Goal: Answer question/provide support: Share knowledge or assist other users

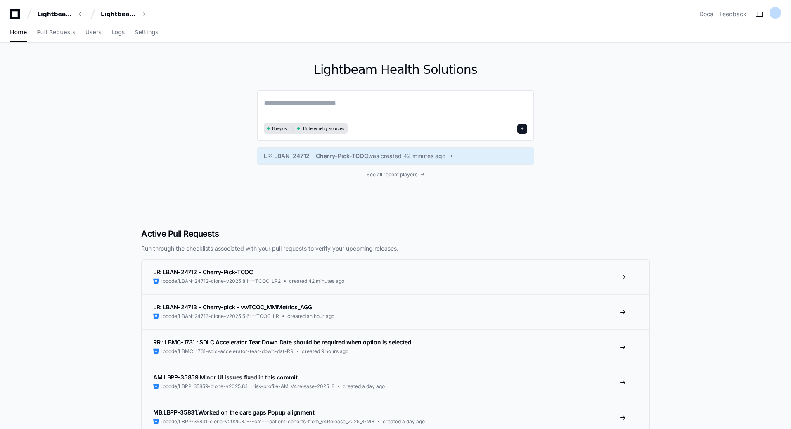
click at [310, 108] on textarea at bounding box center [395, 108] width 263 height 23
click at [361, 107] on textarea "**********" at bounding box center [395, 108] width 263 height 22
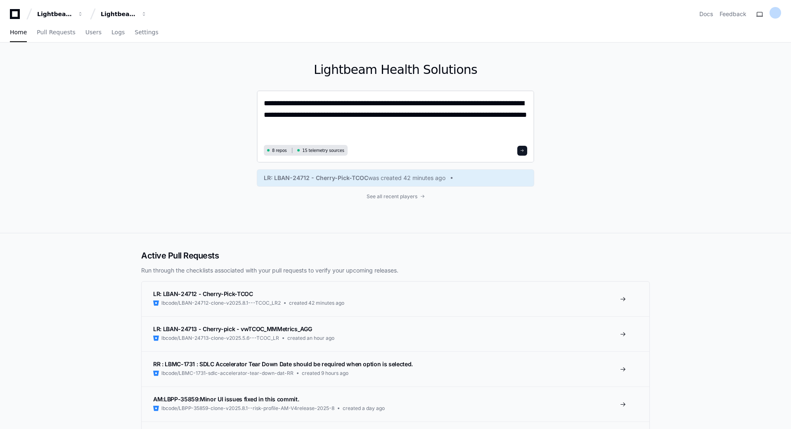
type textarea "**********"
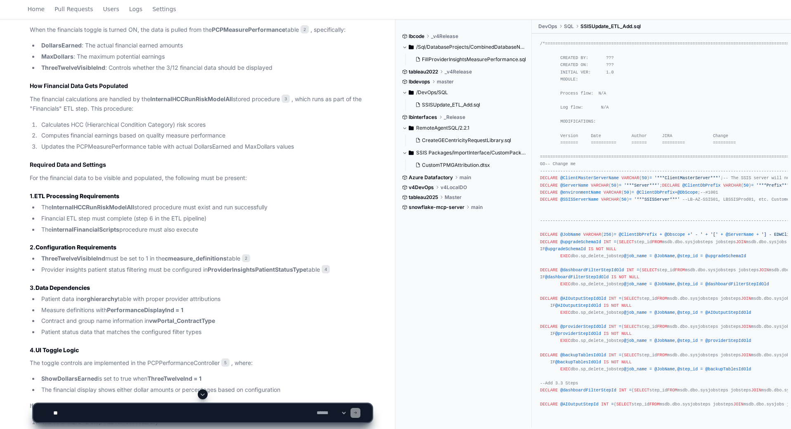
scroll to position [737, 0]
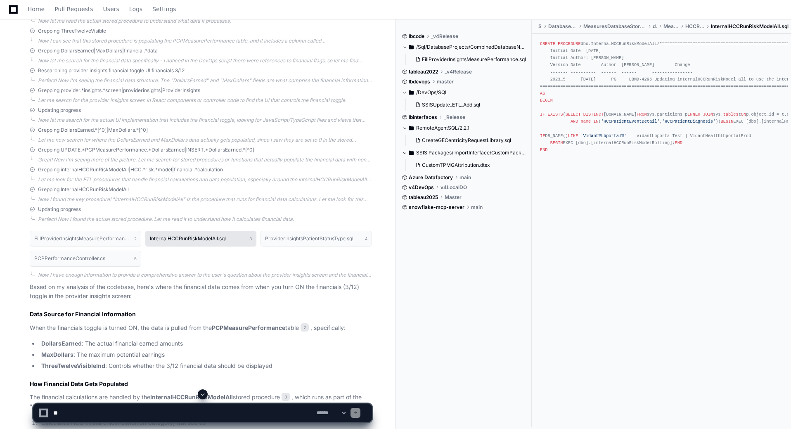
scroll to position [428, 0]
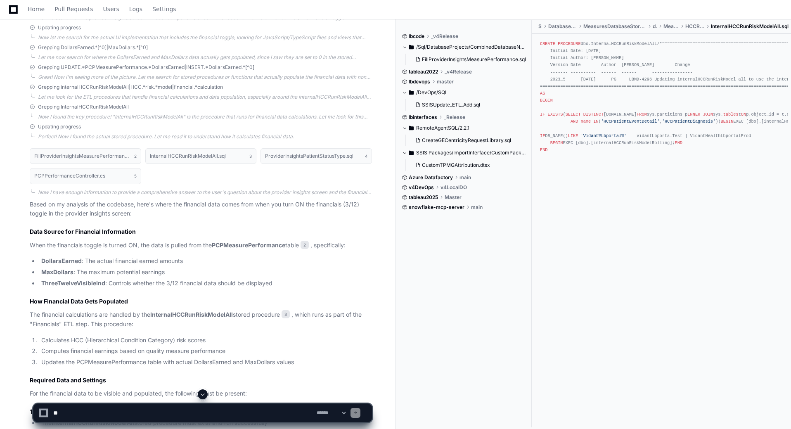
click at [258, 245] on strong "PCPMeasurePerformance" at bounding box center [248, 244] width 73 height 7
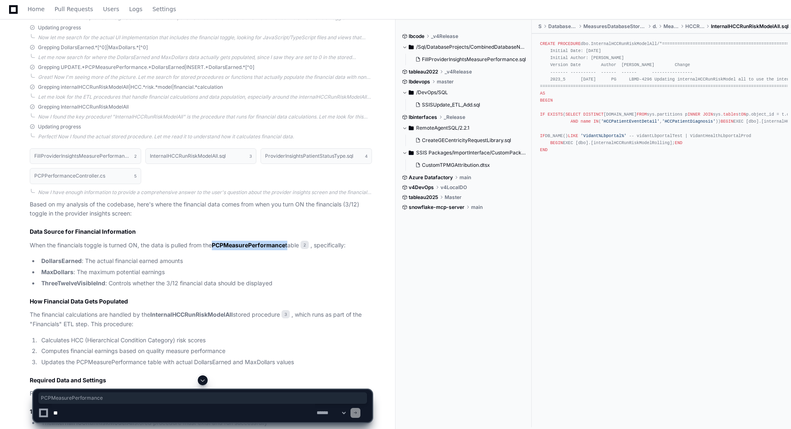
click at [258, 245] on strong "PCPMeasurePerformance" at bounding box center [248, 244] width 73 height 7
click at [233, 314] on strong "InternalHCCRunRiskModelAll" at bounding box center [191, 314] width 83 height 7
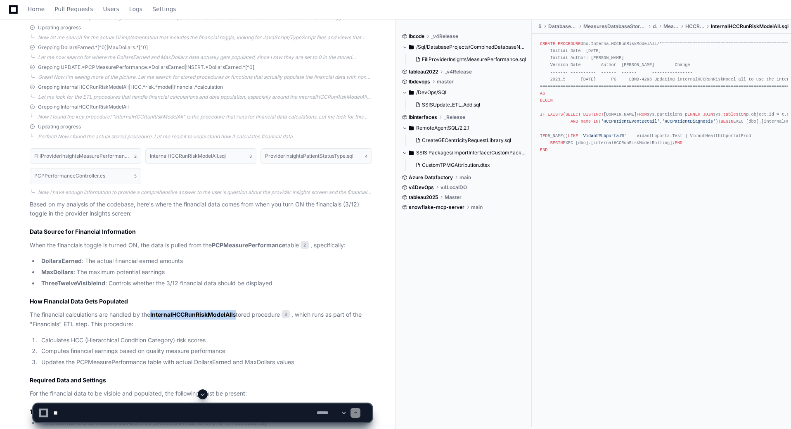
click at [233, 314] on strong "InternalHCCRunRiskModelAll" at bounding box center [191, 314] width 83 height 7
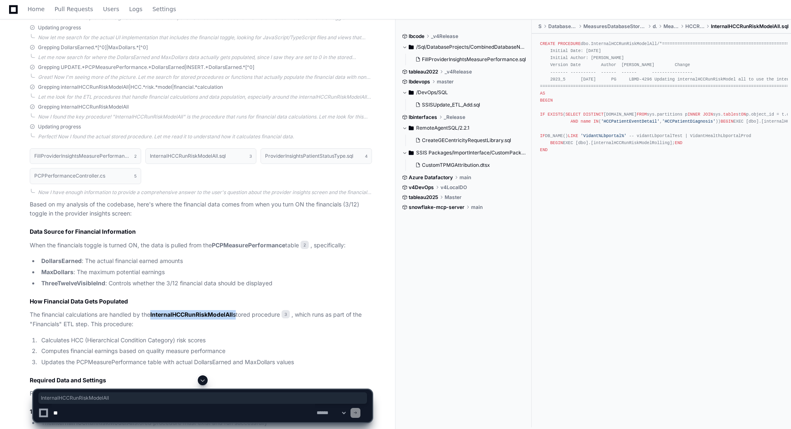
scroll to position [531, 0]
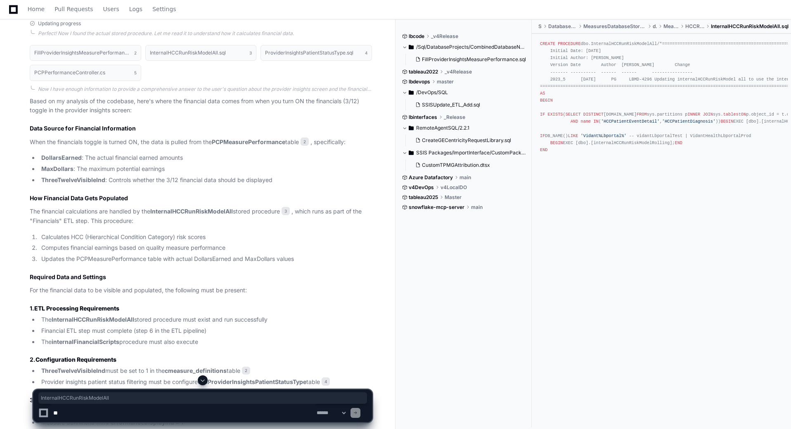
click at [251, 141] on strong "PCPMeasurePerformance" at bounding box center [248, 141] width 73 height 7
click at [63, 144] on p "When the financials toggle is turned ON, the data is pulled from the PCPMeasure…" at bounding box center [201, 141] width 342 height 9
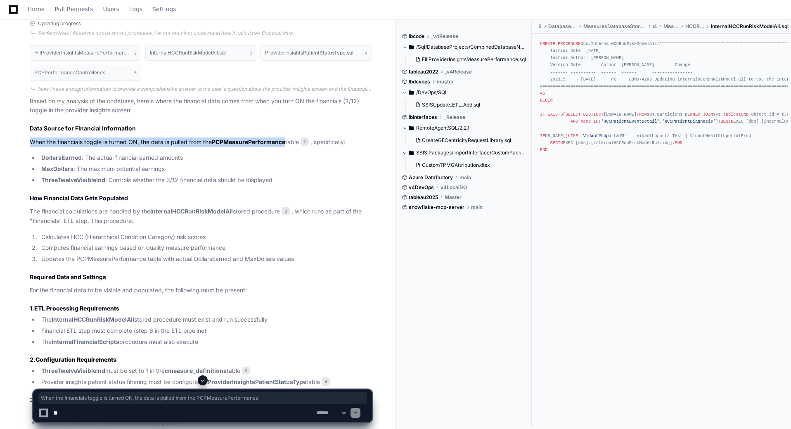
drag, startPoint x: 31, startPoint y: 142, endPoint x: 288, endPoint y: 143, distance: 257.1
click at [288, 143] on p "When the financials toggle is turned ON, the data is pulled from the PCPMeasure…" at bounding box center [201, 141] width 342 height 9
copy p "When the financials toggle is turned ON, the data is pulled from the PCPMeasure…"
click at [160, 417] on textarea at bounding box center [183, 413] width 263 height 18
paste textarea "**********"
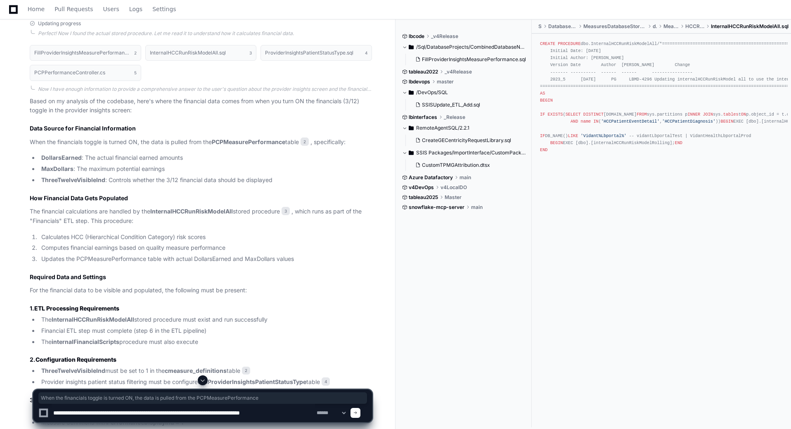
click at [165, 412] on textarea at bounding box center [183, 413] width 263 height 18
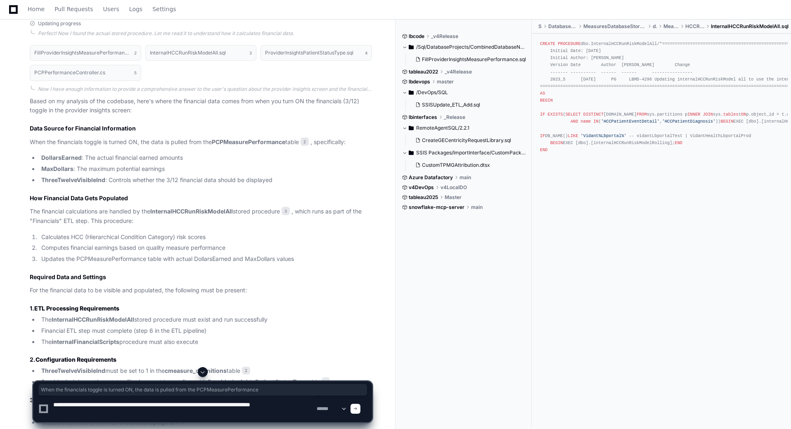
type textarea "**********"
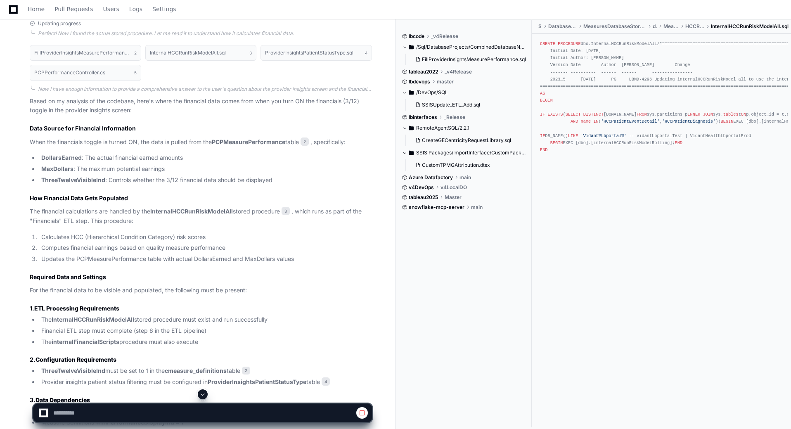
click at [206, 396] on button at bounding box center [203, 394] width 10 height 10
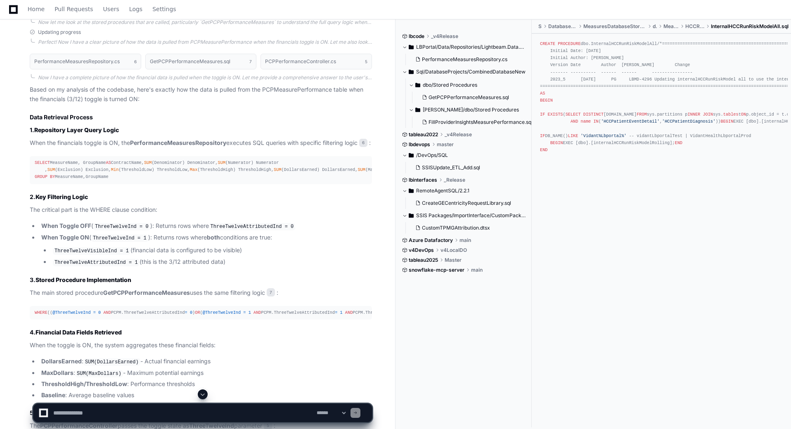
scroll to position [1344, 0]
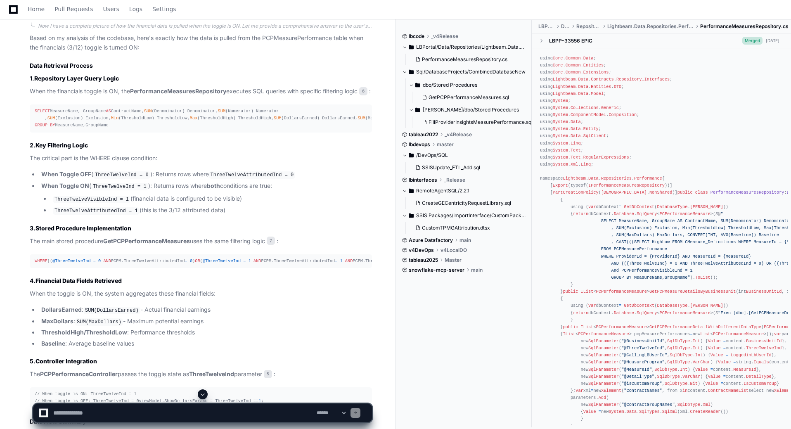
click at [102, 203] on code "ThreeTwelveVisibleInd = 1" at bounding box center [92, 199] width 78 height 7
click at [101, 203] on code "ThreeTwelveVisibleInd = 1" at bounding box center [92, 199] width 78 height 7
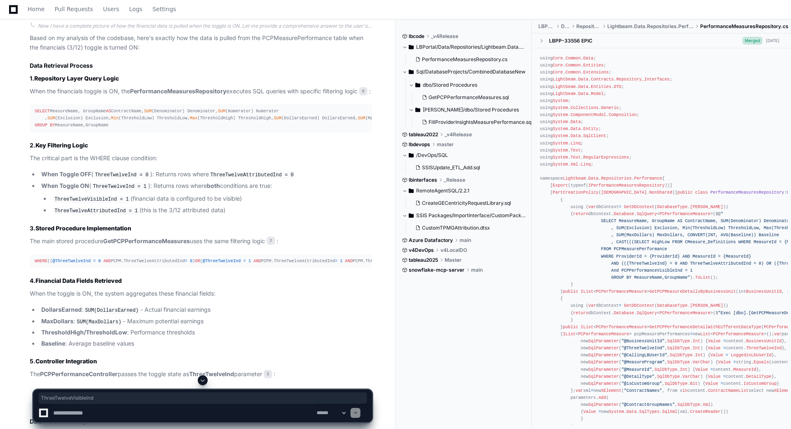
click at [102, 215] on code "ThreeTwelveAttributedInd = 1" at bounding box center [96, 210] width 87 height 7
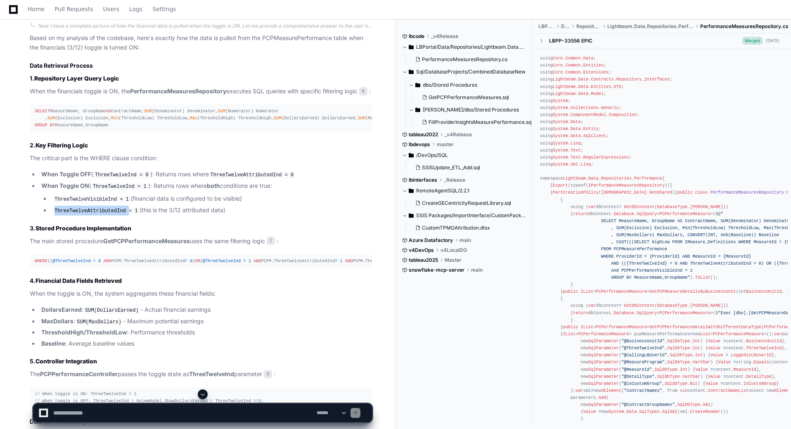
click at [102, 215] on code "ThreeTwelveAttributedInd = 1" at bounding box center [96, 210] width 87 height 7
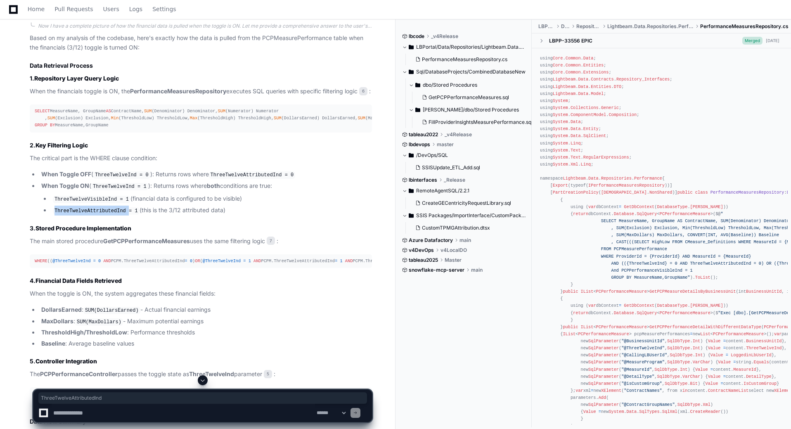
click at [113, 215] on code "ThreeTwelveAttributedInd = 1" at bounding box center [96, 210] width 87 height 7
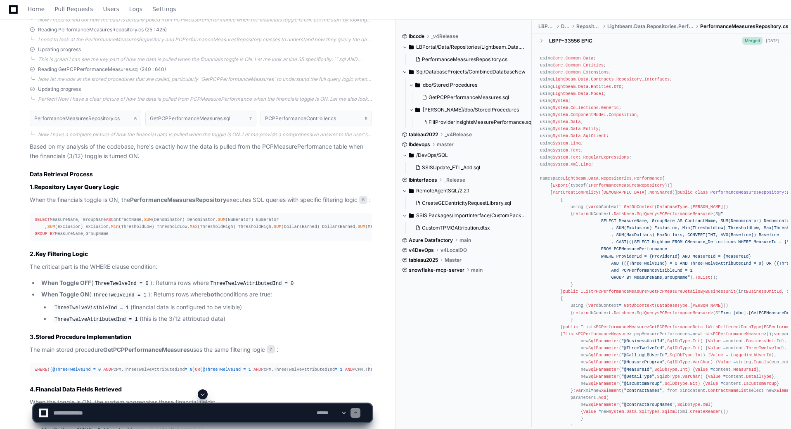
scroll to position [1163, 0]
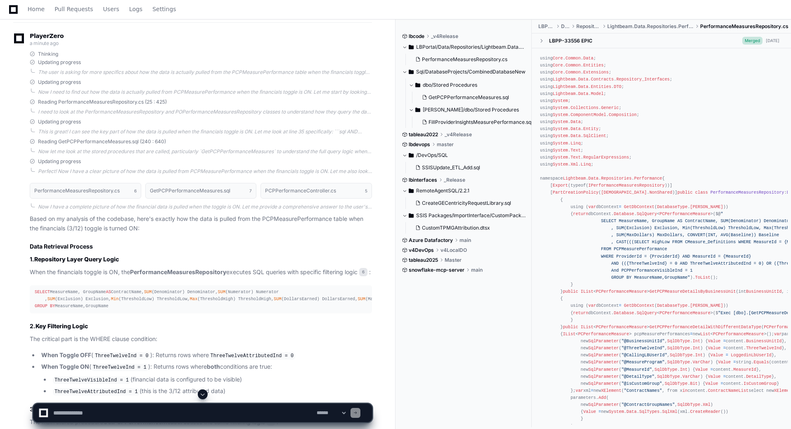
click at [88, 297] on pre "SELECT MeasureName, GroupName AS ContractName, SUM (Denominator) Denominator, S…" at bounding box center [201, 299] width 342 height 28
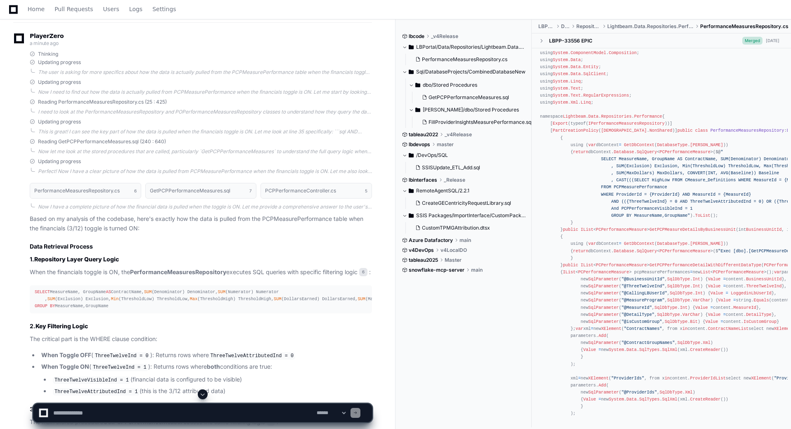
scroll to position [1349, 0]
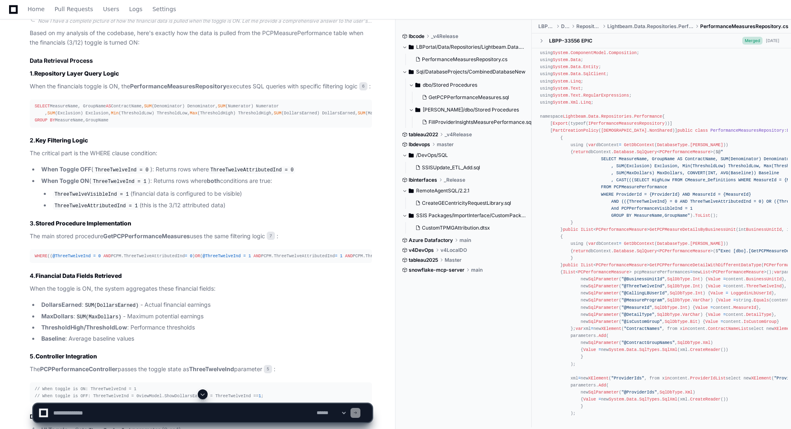
click at [122, 239] on strong "GetPCPPerformanceMeasures" at bounding box center [146, 235] width 87 height 7
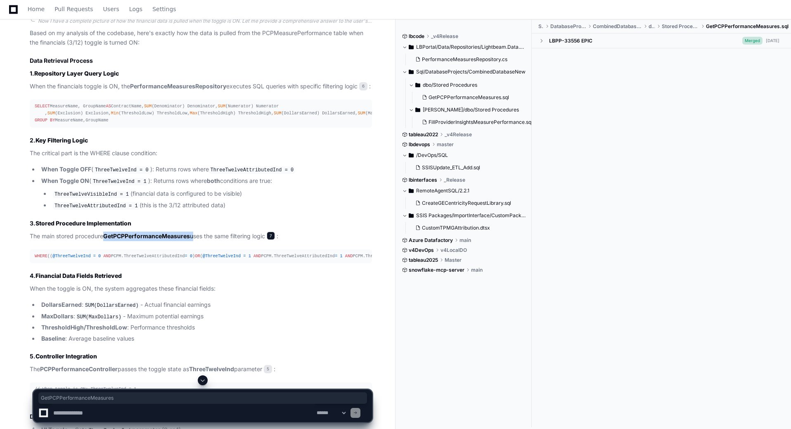
scroll to position [0, 0]
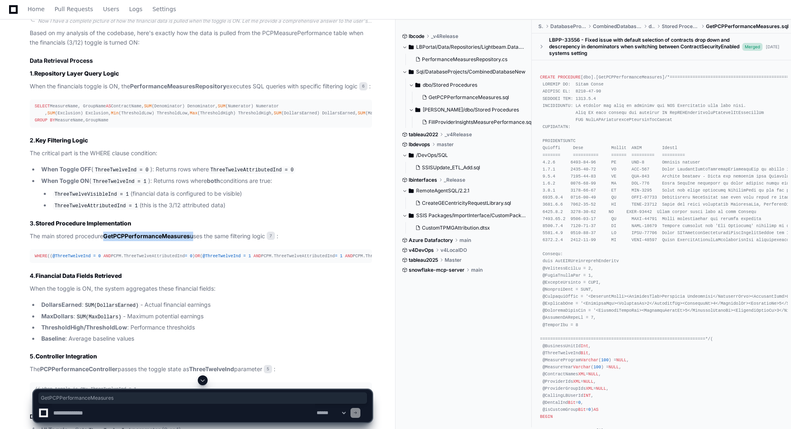
click at [164, 239] on strong "GetPCPPerformanceMeasures" at bounding box center [146, 235] width 87 height 7
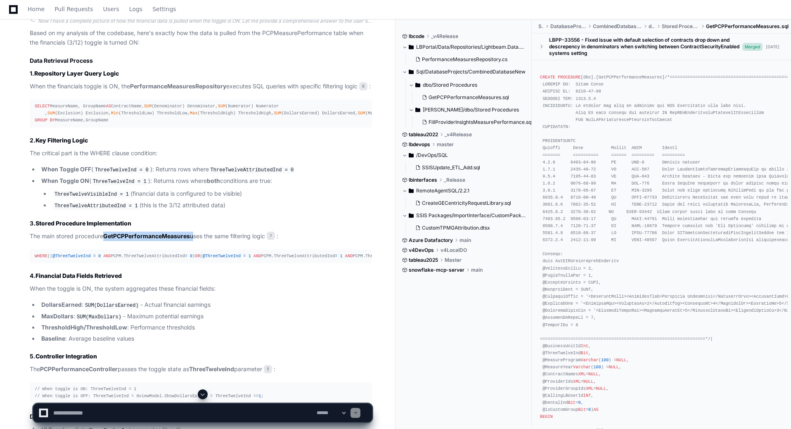
click at [164, 239] on strong "GetPCPPerformanceMeasures" at bounding box center [146, 235] width 87 height 7
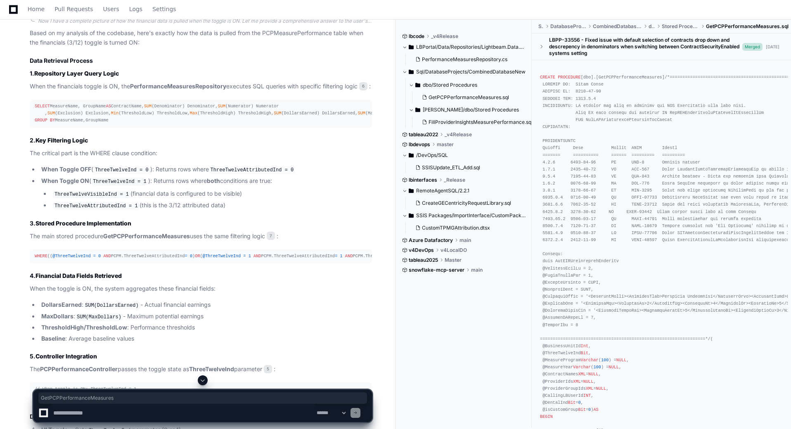
click at [230, 124] on div "SELECT MeasureName, GroupName AS ContractName, SUM (Denominator) Denominator, S…" at bounding box center [201, 113] width 332 height 21
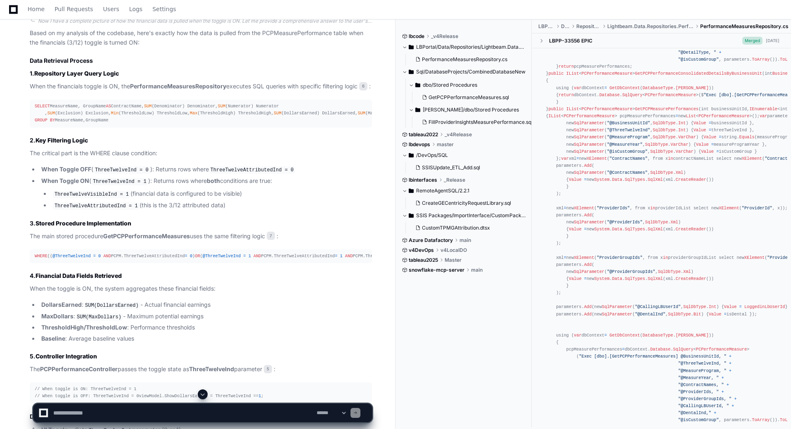
click at [397, 293] on div "lbcode _v4Release LBPortal/Data/Repositories/Lightbeam.Data.Repositories.Perfor…" at bounding box center [592, 225] width 395 height 410
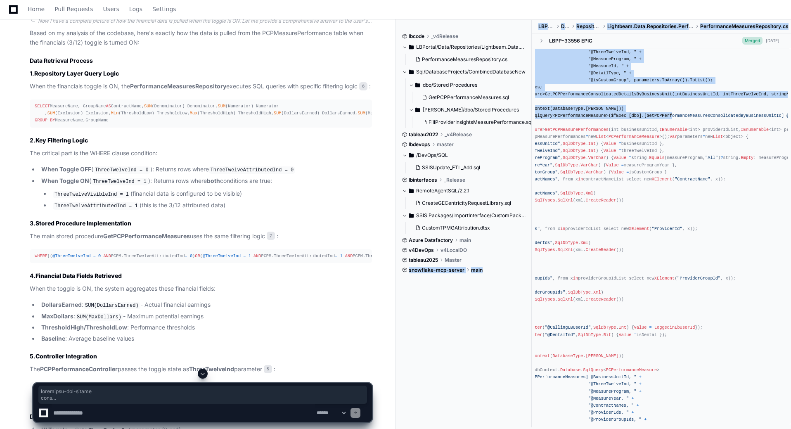
scroll to position [0, 0]
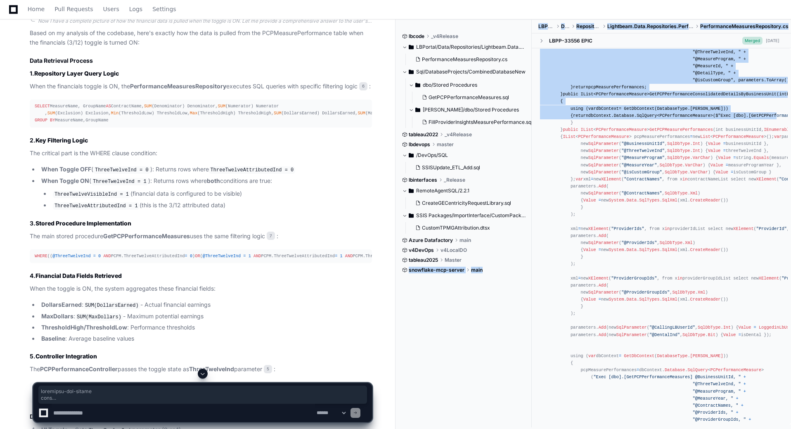
drag, startPoint x: 752, startPoint y: 255, endPoint x: 513, endPoint y: 258, distance: 238.9
click at [513, 258] on div "lbcode _v4Release LBPortal/Data/Repositories/Lightbeam.Data.Repositories.Perfor…" at bounding box center [596, 225] width 389 height 410
click at [647, 118] on span "SqlQuery" at bounding box center [646, 115] width 20 height 5
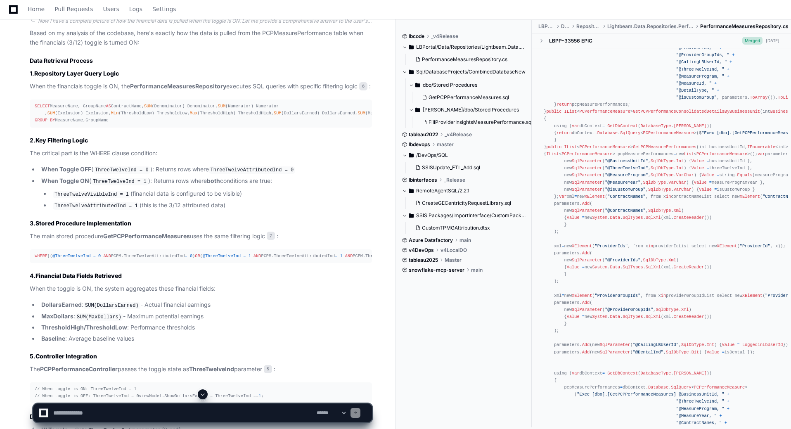
scroll to position [0, 83]
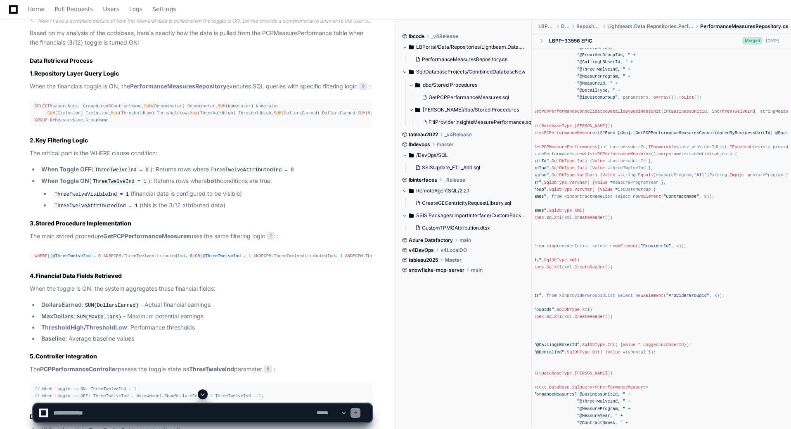
scroll to position [896, 0]
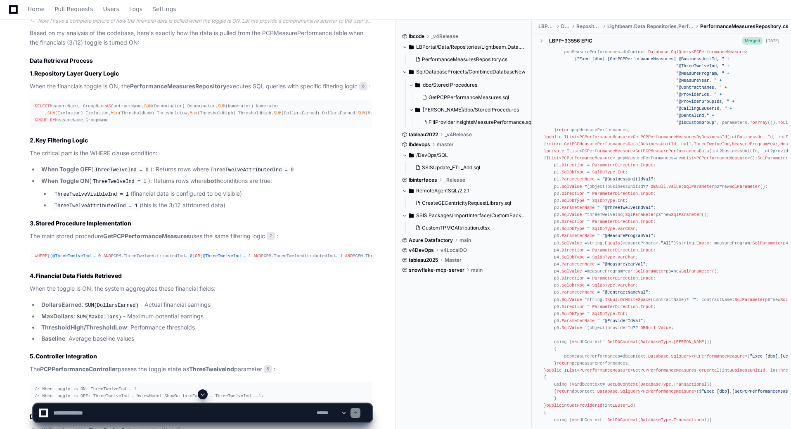
scroll to position [872, 0]
